Goal: Task Accomplishment & Management: Complete application form

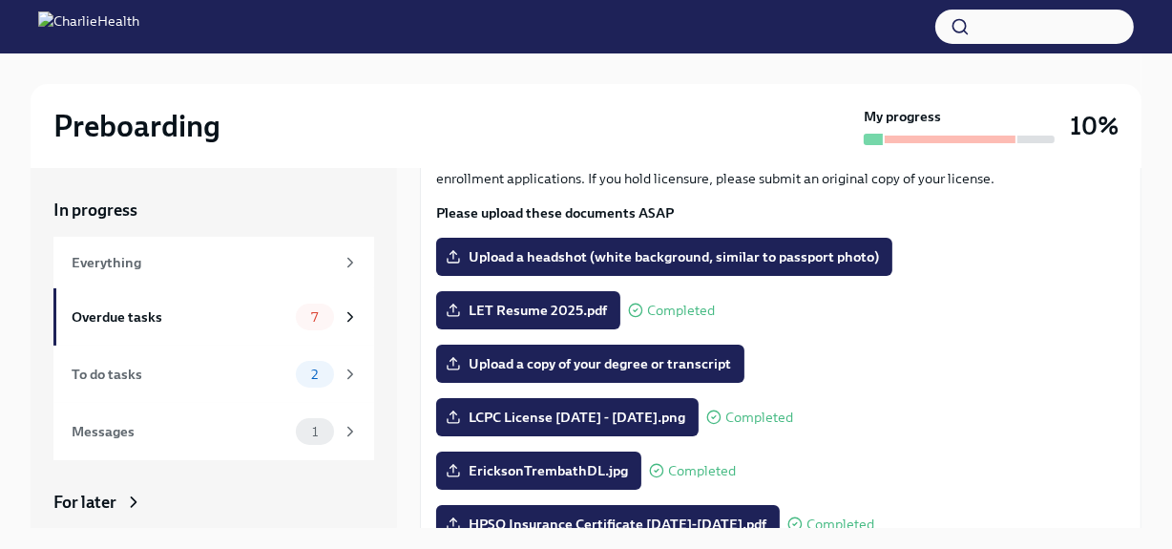
scroll to position [112, 0]
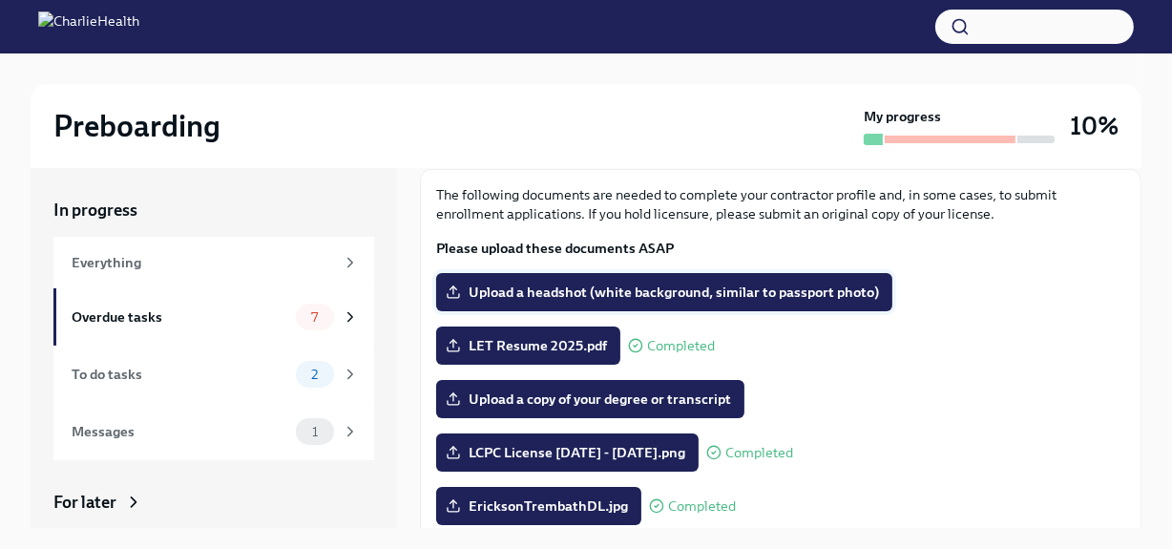
click at [771, 291] on span "Upload a headshot (white background, similar to passport photo)" at bounding box center [665, 292] width 430 height 19
click at [0, 0] on input "Upload a headshot (white background, similar to passport photo)" at bounding box center [0, 0] width 0 height 0
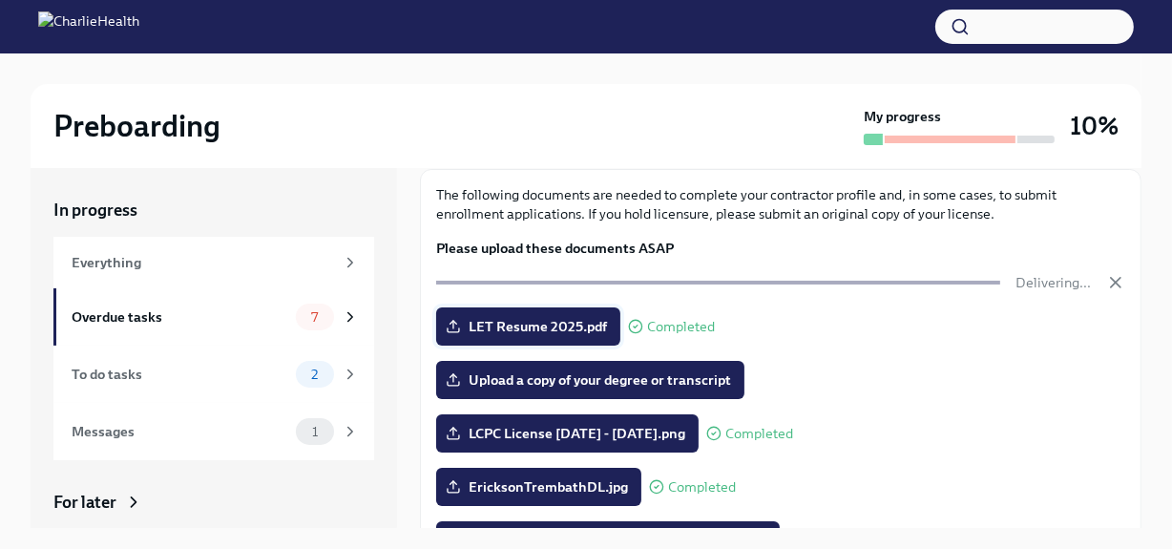
click at [595, 325] on span "LET Resume 2025.pdf" at bounding box center [529, 326] width 158 height 19
click at [0, 0] on input "LET Resume 2025.pdf" at bounding box center [0, 0] width 0 height 0
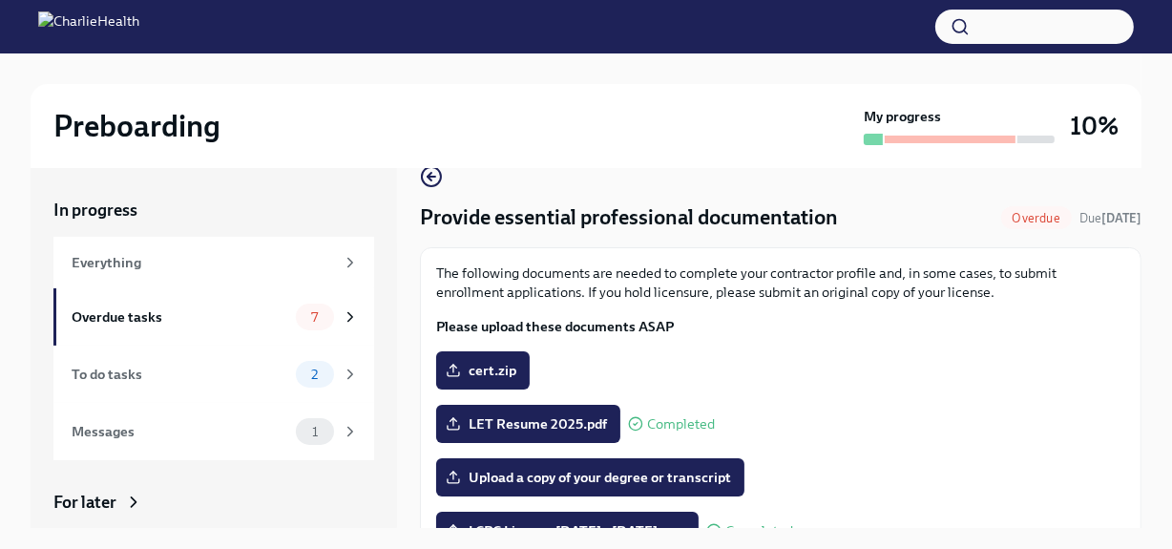
scroll to position [0, 0]
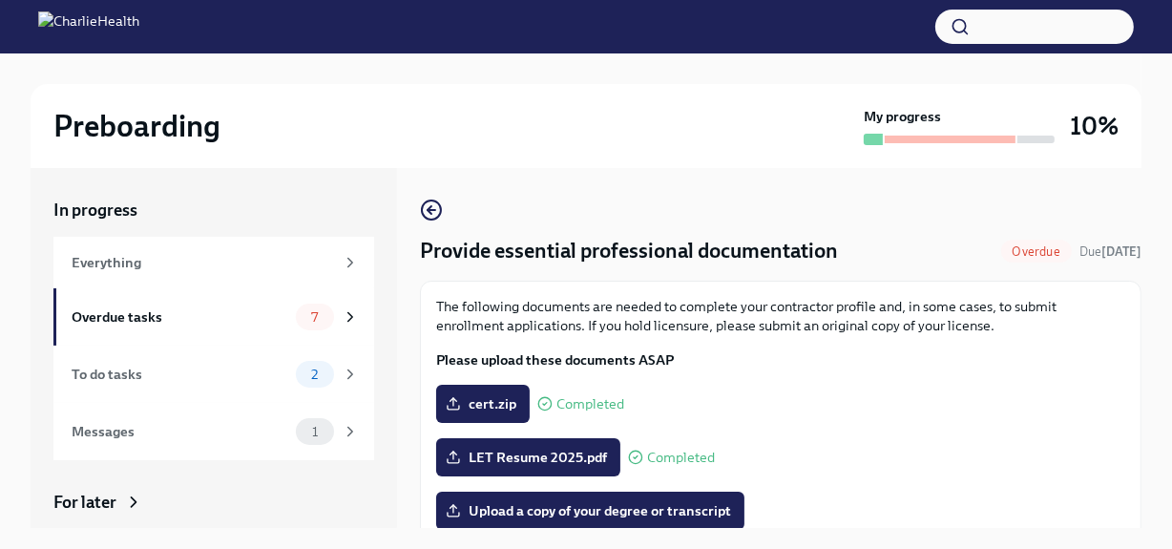
drag, startPoint x: 504, startPoint y: 404, endPoint x: 575, endPoint y: 415, distance: 71.6
click at [575, 415] on div "cert.zip Completed" at bounding box center [530, 404] width 188 height 38
click at [582, 404] on span "Completed" at bounding box center [591, 404] width 68 height 14
drag, startPoint x: 454, startPoint y: 397, endPoint x: 450, endPoint y: 407, distance: 10.7
click at [450, 407] on icon at bounding box center [453, 403] width 15 height 15
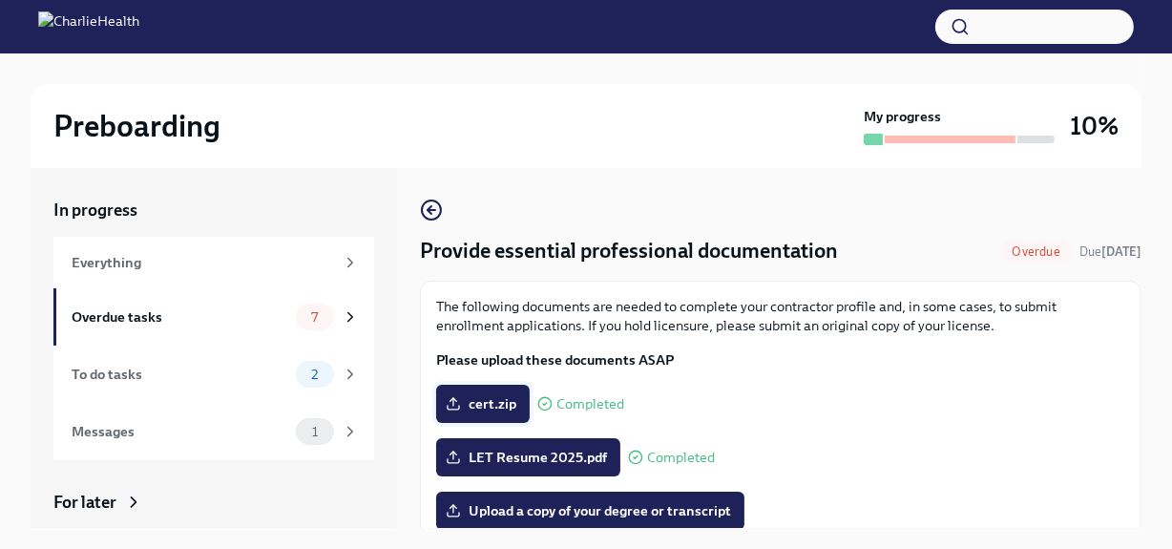
click at [0, 0] on input "cert.zip" at bounding box center [0, 0] width 0 height 0
click at [454, 403] on line at bounding box center [454, 402] width 0 height 8
click at [0, 0] on input "cert.zip" at bounding box center [0, 0] width 0 height 0
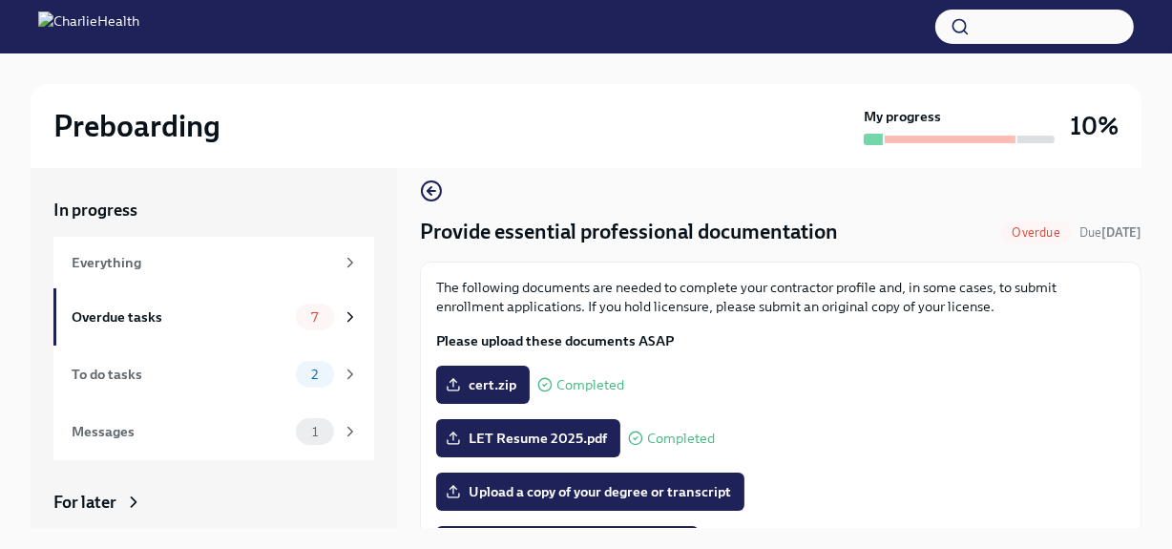
scroll to position [51, 0]
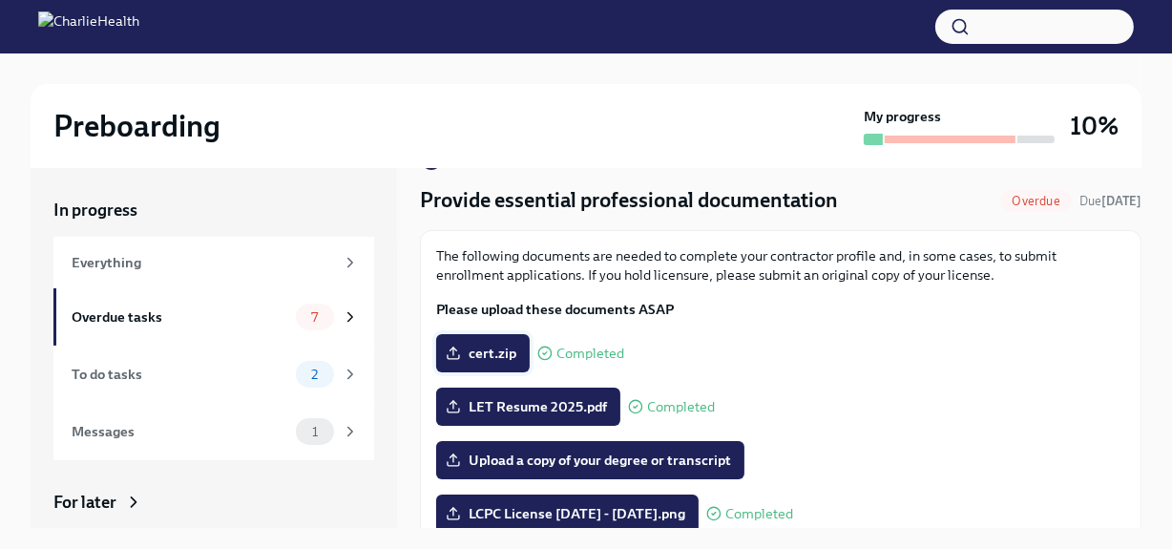
drag, startPoint x: 551, startPoint y: 351, endPoint x: 508, endPoint y: 357, distance: 43.3
click at [508, 357] on span "cert.zip" at bounding box center [483, 353] width 67 height 19
click at [0, 0] on input "cert.zip" at bounding box center [0, 0] width 0 height 0
click at [451, 350] on icon at bounding box center [453, 353] width 15 height 15
click at [0, 0] on input "cert.zip" at bounding box center [0, 0] width 0 height 0
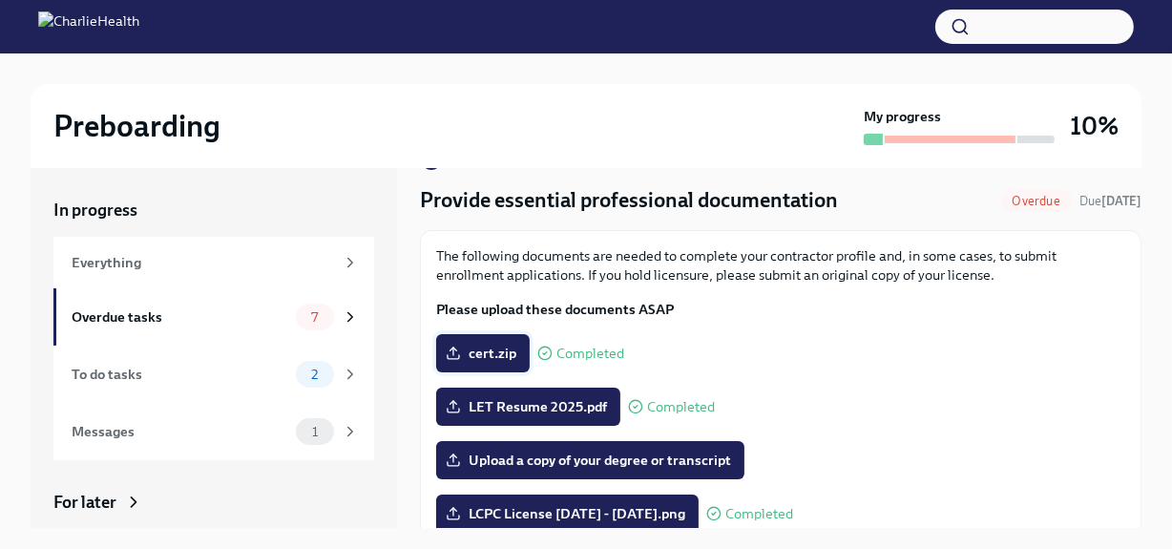
drag, startPoint x: 496, startPoint y: 340, endPoint x: 476, endPoint y: 344, distance: 20.4
click at [476, 344] on span "cert.zip" at bounding box center [483, 353] width 67 height 19
click at [0, 0] on input "cert.zip" at bounding box center [0, 0] width 0 height 0
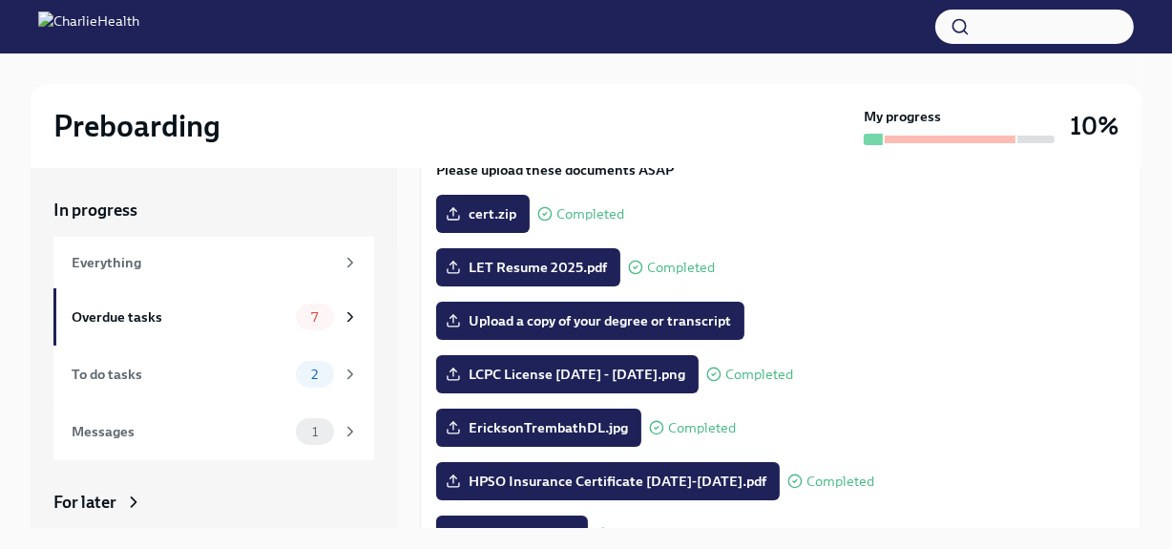
scroll to position [191, 0]
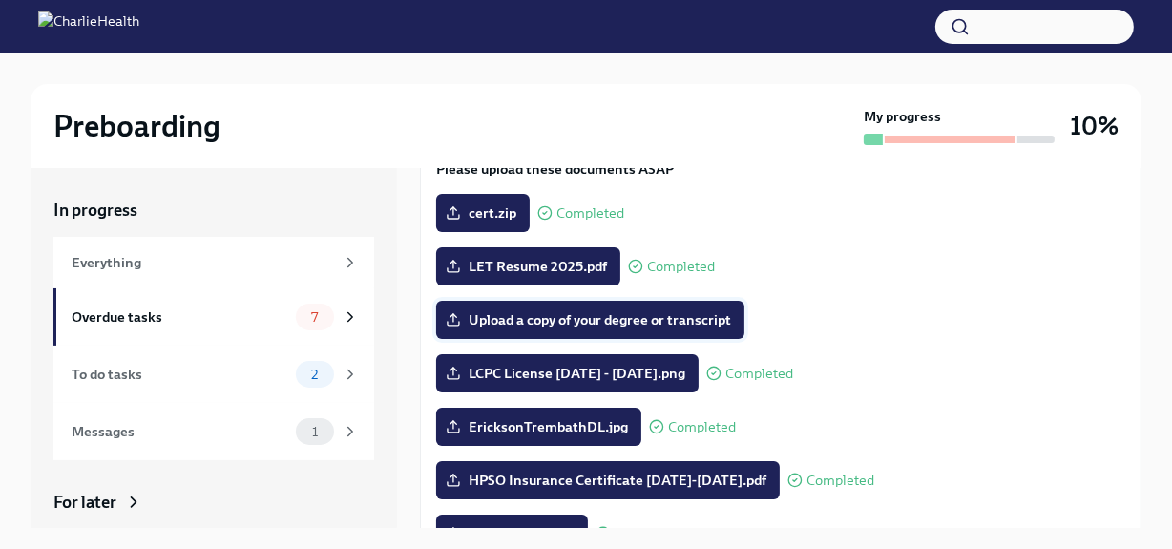
click at [526, 316] on span "Upload a copy of your degree or transcript" at bounding box center [591, 319] width 282 height 19
click at [0, 0] on input "Upload a copy of your degree or transcript" at bounding box center [0, 0] width 0 height 0
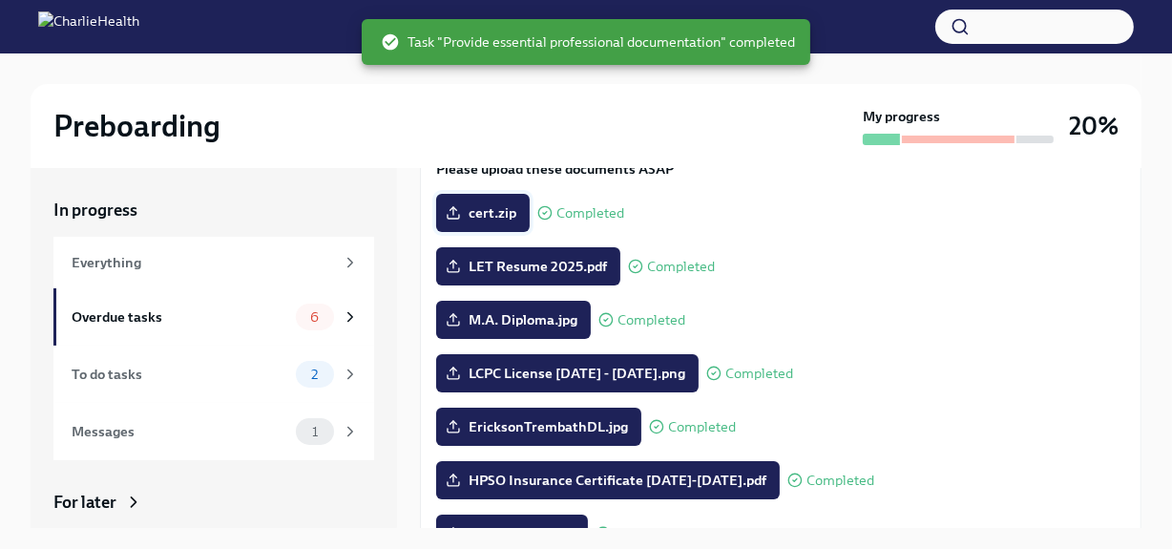
click at [480, 209] on span "cert.zip" at bounding box center [483, 212] width 67 height 19
click at [0, 0] on input "cert.zip" at bounding box center [0, 0] width 0 height 0
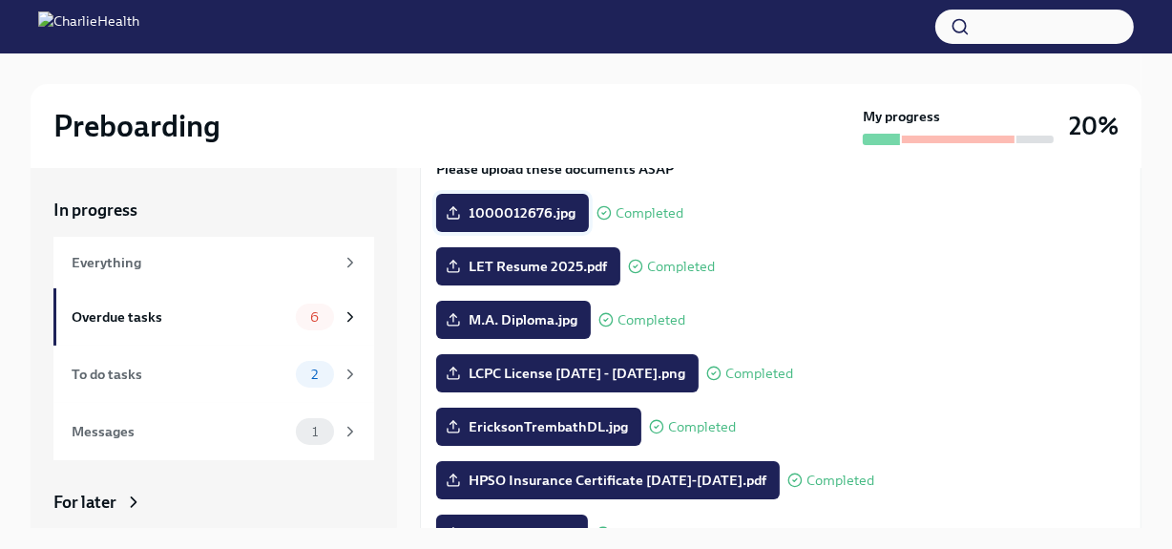
click at [518, 212] on span "1000012676.jpg" at bounding box center [513, 212] width 126 height 19
click at [0, 0] on input "1000012676.jpg" at bounding box center [0, 0] width 0 height 0
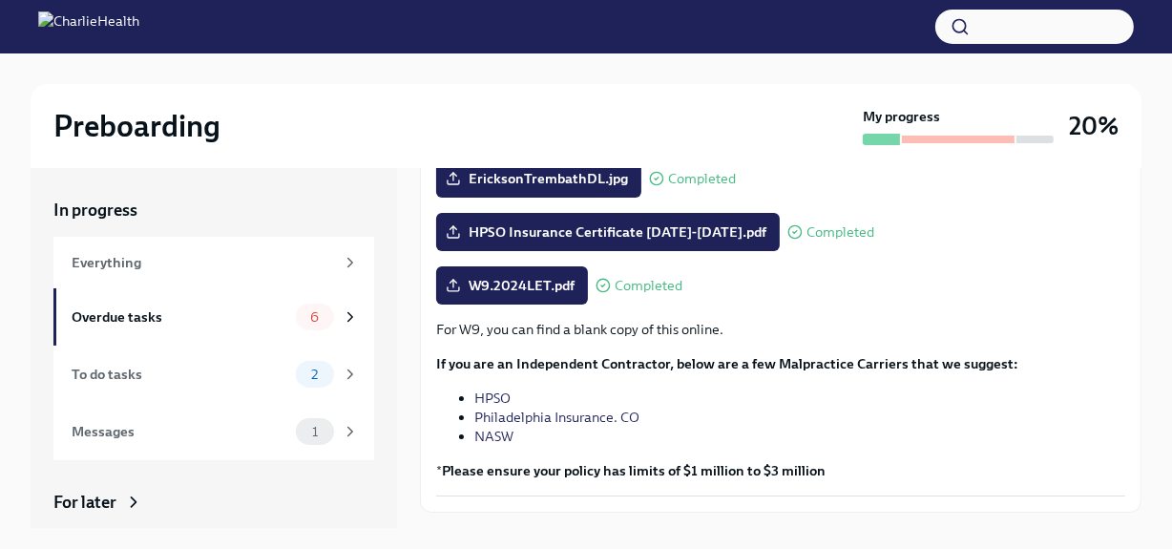
scroll to position [484, 0]
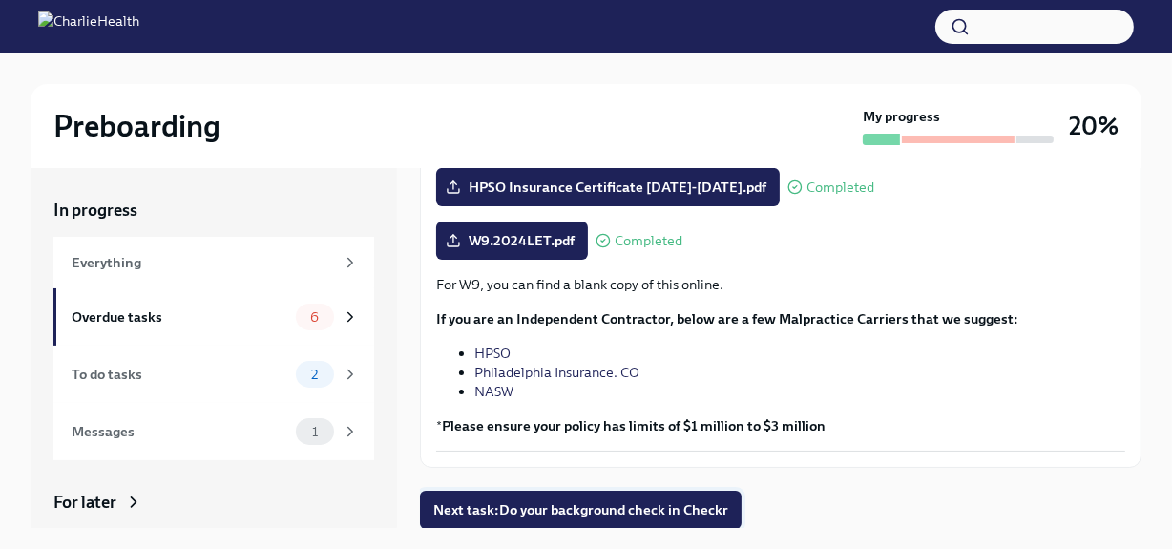
click at [673, 505] on span "Next task : Do your background check in Checkr" at bounding box center [580, 509] width 295 height 19
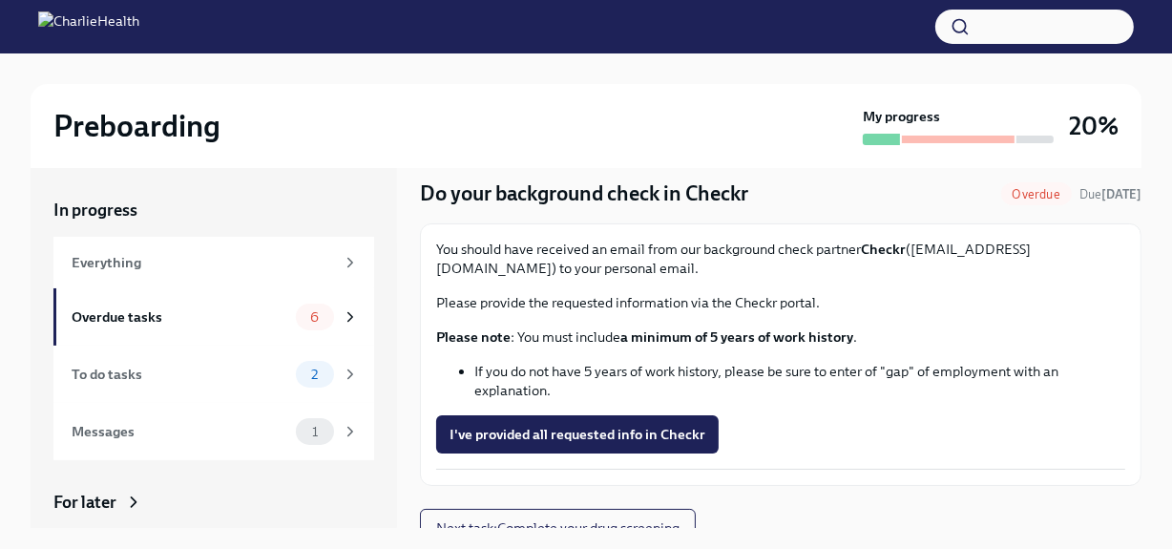
scroll to position [75, 0]
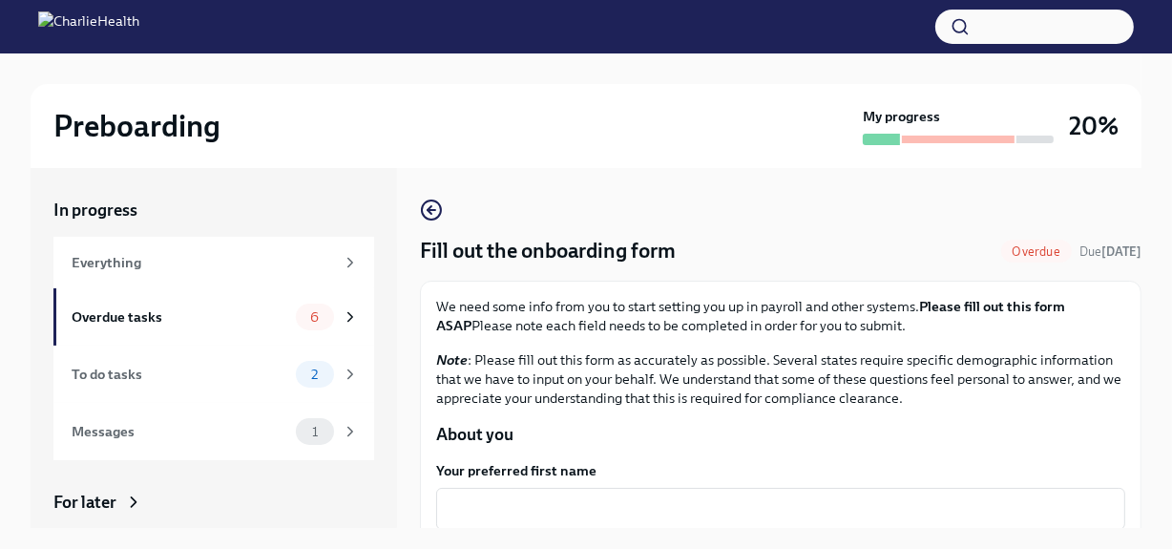
scroll to position [32, 0]
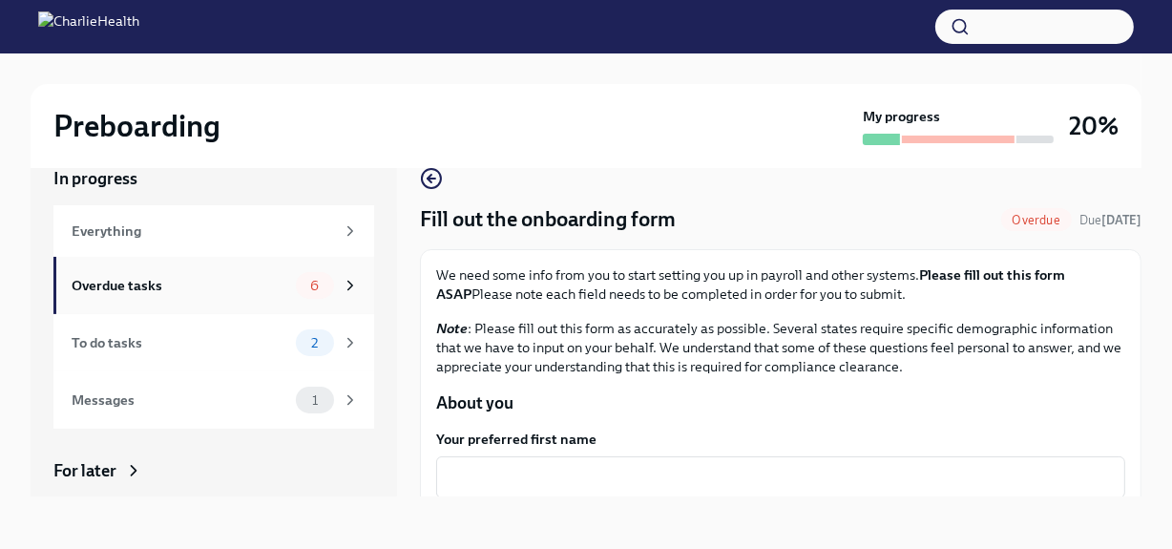
click at [250, 278] on div "Overdue tasks" at bounding box center [180, 285] width 217 height 21
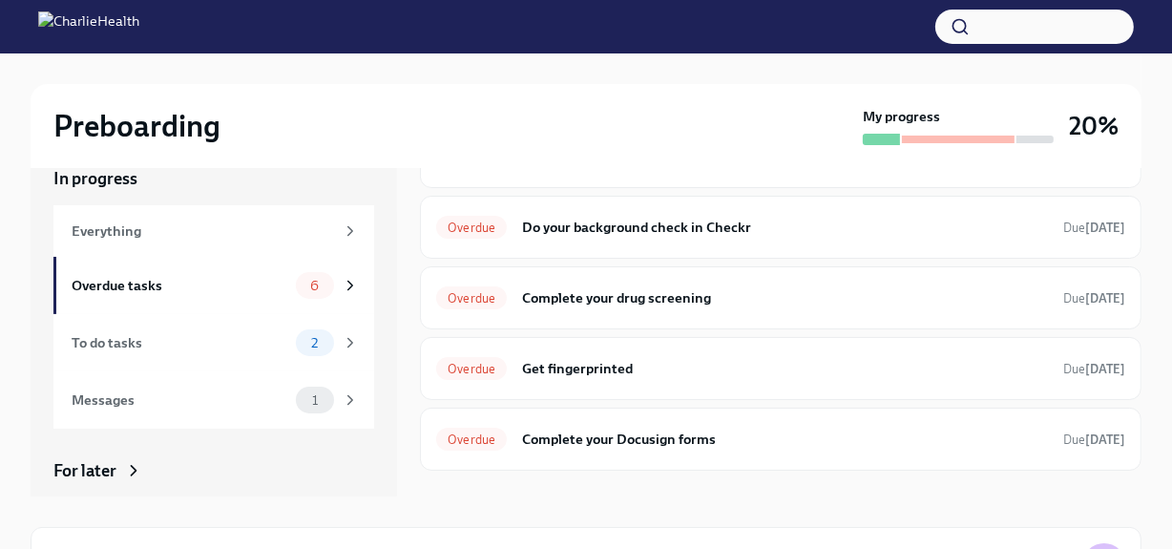
scroll to position [145, 0]
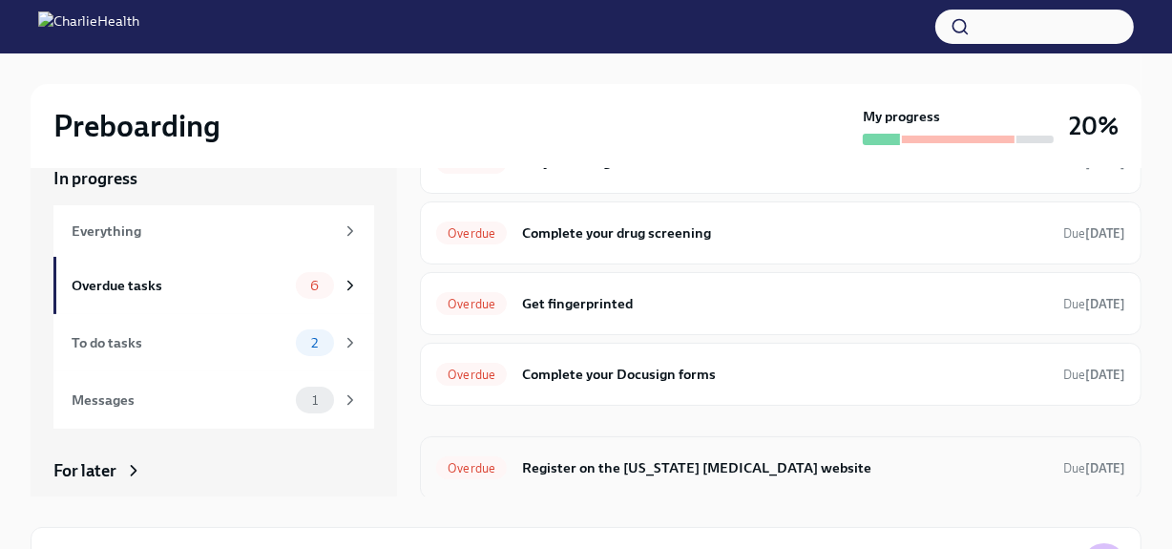
click at [753, 457] on h6 "Register on the Pennsylvania Child Abuse website" at bounding box center [785, 467] width 526 height 21
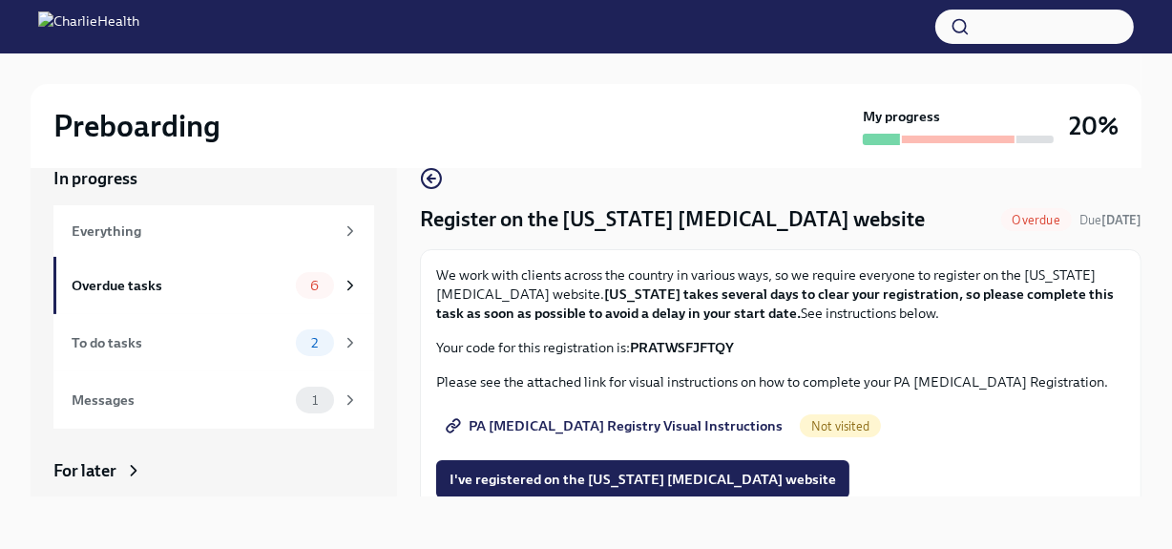
click at [629, 418] on span "PA Child Abuse Registry Visual Instructions" at bounding box center [616, 425] width 333 height 19
drag, startPoint x: 751, startPoint y: 352, endPoint x: 636, endPoint y: 353, distance: 115.5
click at [636, 353] on p "Your code for this registration is: PRATWSFJFTQY" at bounding box center [780, 347] width 689 height 19
copy strong "PRATWSFJFTQY"
click at [195, 224] on div "Everything" at bounding box center [203, 231] width 263 height 21
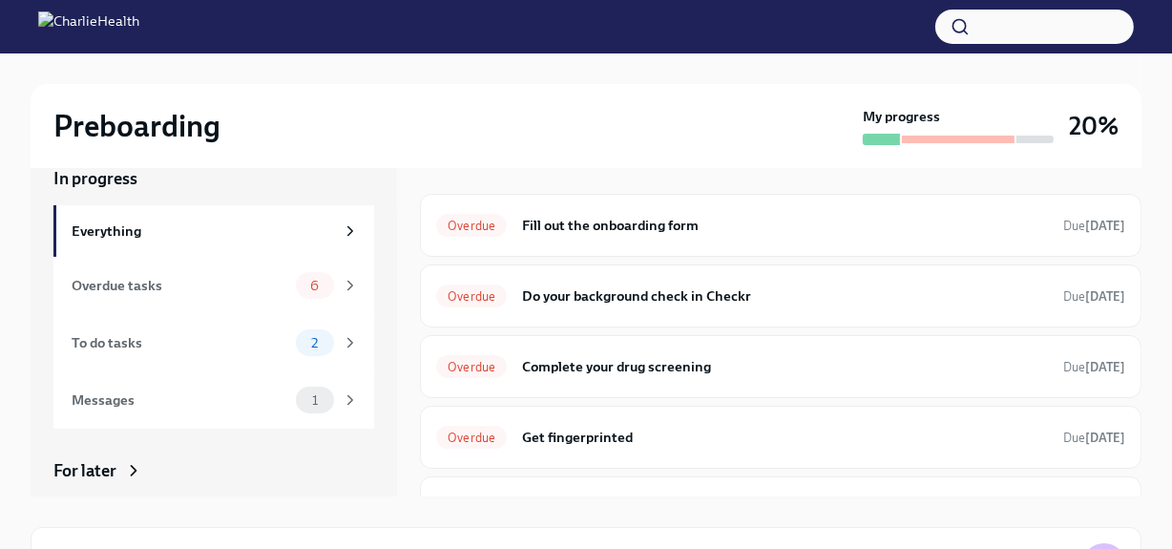
scroll to position [168, 0]
click at [678, 358] on h6 "Complete your drug screening" at bounding box center [785, 368] width 526 height 21
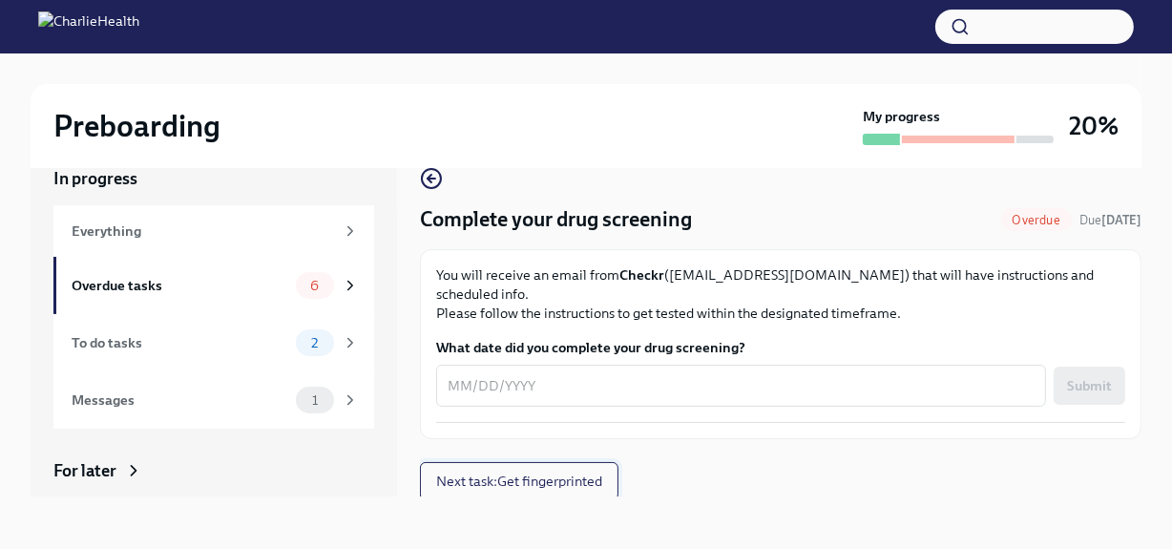
click at [497, 472] on span "Next task : Get fingerprinted" at bounding box center [519, 481] width 166 height 19
